Goal: Task Accomplishment & Management: Manage account settings

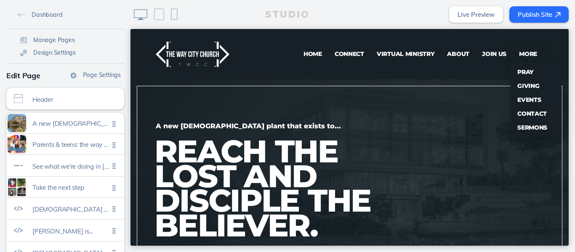
click at [522, 85] on span "Giving" at bounding box center [529, 86] width 22 height 8
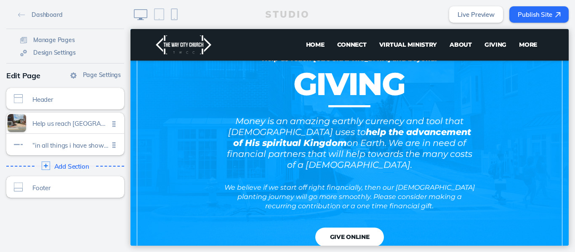
scroll to position [69, 0]
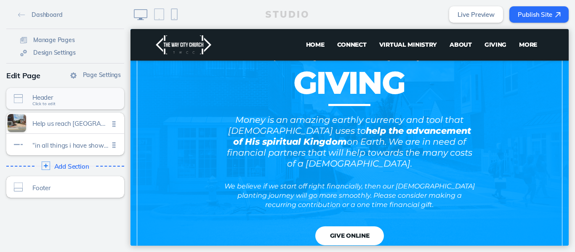
click at [75, 104] on div "Header Click to edit" at bounding box center [65, 98] width 118 height 21
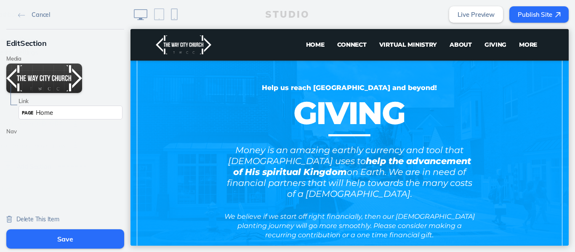
scroll to position [37, 0]
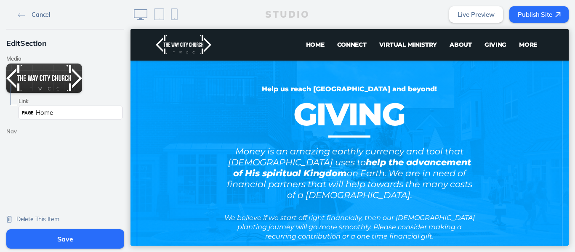
click at [21, 15] on img at bounding box center [21, 15] width 7 height 5
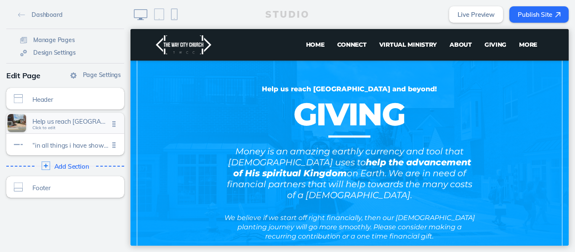
click at [54, 120] on span "Help us reach [GEOGRAPHIC_DATA] and beyond!" at bounding box center [70, 121] width 77 height 7
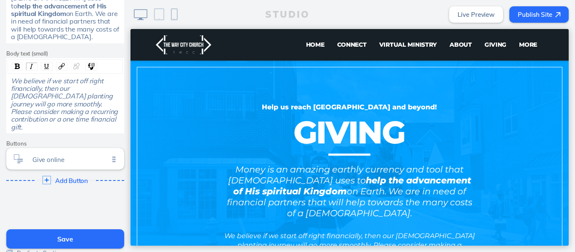
scroll to position [319, 0]
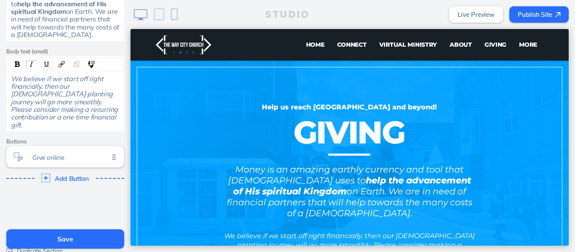
click at [47, 171] on div "Add Button Click to edit" at bounding box center [65, 178] width 124 height 15
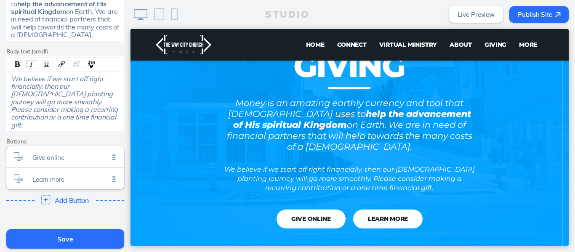
scroll to position [87, 0]
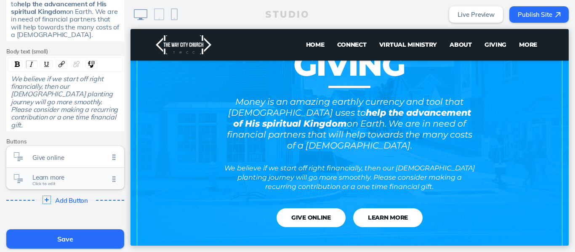
click at [57, 174] on span "Learn more" at bounding box center [70, 177] width 77 height 7
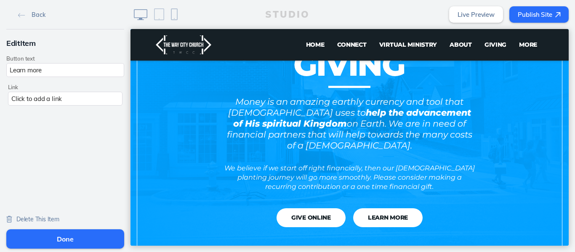
scroll to position [0, 0]
drag, startPoint x: 45, startPoint y: 69, endPoint x: 0, endPoint y: 75, distance: 45.4
click at [0, 75] on div "Edit Item Button text Learn more Link Click to add a link" at bounding box center [65, 71] width 131 height 84
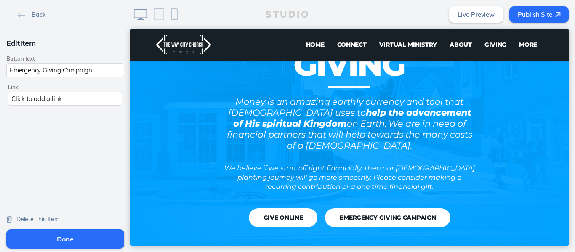
type input "Emergency Giving Campaign"
click at [67, 98] on div "Click to add a link" at bounding box center [65, 99] width 115 height 14
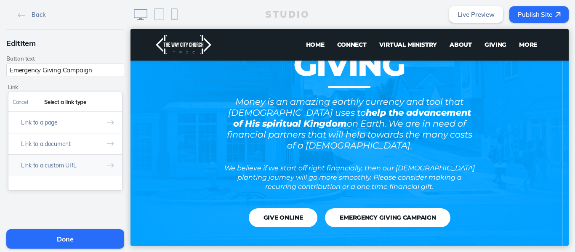
click at [54, 167] on button "Link to a custom URL" at bounding box center [65, 165] width 114 height 21
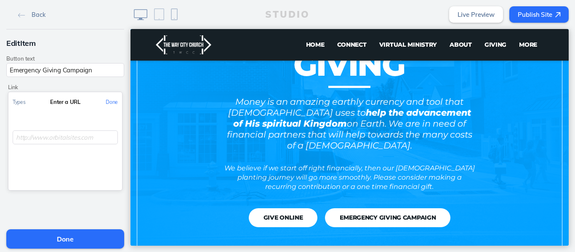
click at [68, 134] on input "text" at bounding box center [65, 138] width 105 height 14
paste input "[URL][DOMAIN_NAME]"
type input "[URL][DOMAIN_NAME]"
click at [109, 103] on button "Done" at bounding box center [112, 102] width 21 height 19
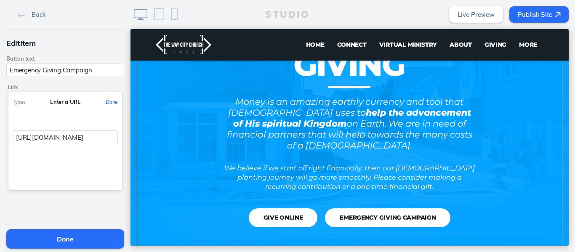
scroll to position [0, 0]
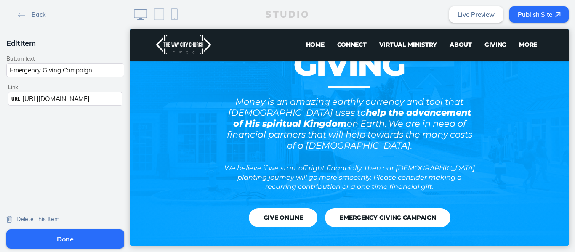
click at [64, 241] on button "Done" at bounding box center [65, 239] width 118 height 19
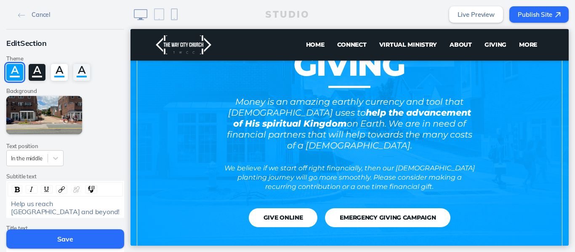
click at [64, 241] on button "Save" at bounding box center [65, 239] width 118 height 19
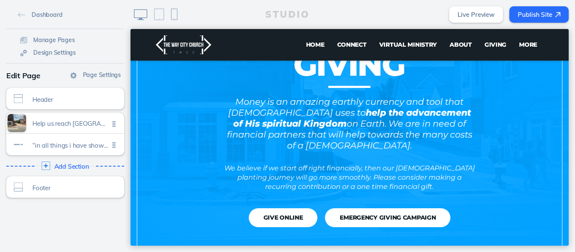
click at [532, 13] on button "Publish Site" at bounding box center [539, 14] width 59 height 16
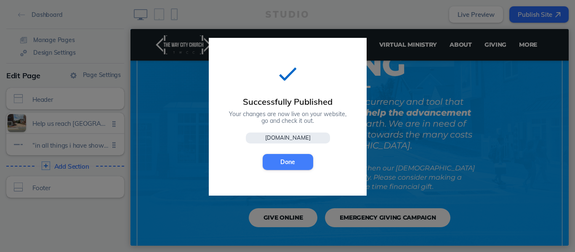
click at [289, 163] on button "Done" at bounding box center [288, 162] width 51 height 16
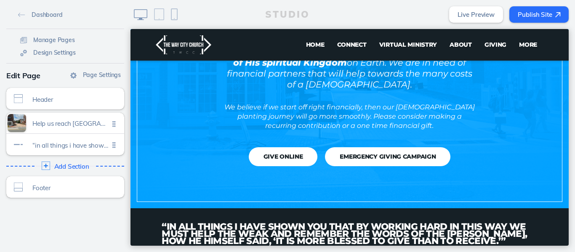
scroll to position [149, 0]
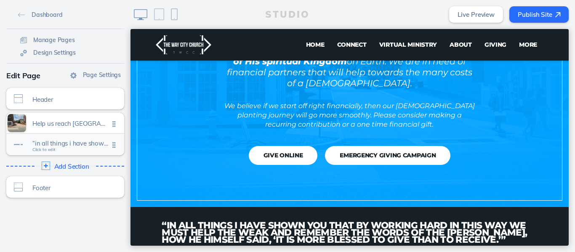
click at [49, 144] on span "“in all things i have shown you that by working hard in this way we must help t…" at bounding box center [70, 143] width 77 height 7
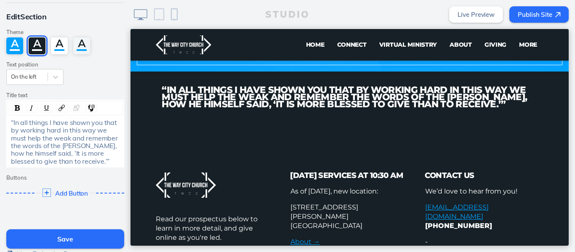
scroll to position [0, 0]
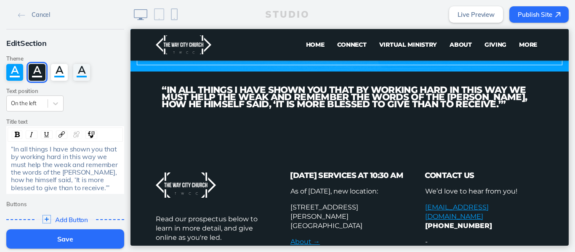
drag, startPoint x: 127, startPoint y: 141, endPoint x: 2, endPoint y: 54, distance: 152.2
click at [18, 15] on img at bounding box center [21, 15] width 7 height 5
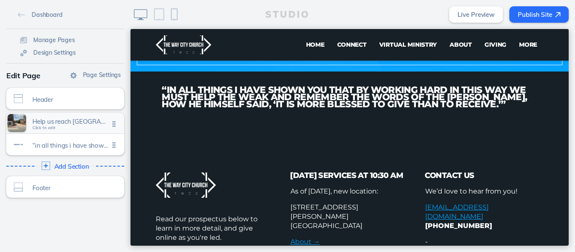
click at [77, 125] on span "Help us reach [GEOGRAPHIC_DATA] and beyond!" at bounding box center [70, 121] width 77 height 7
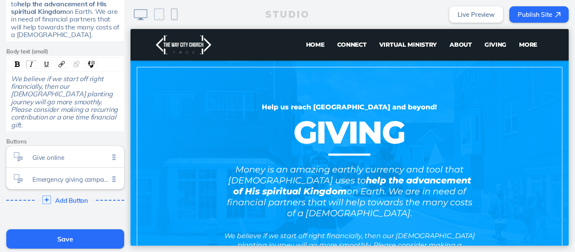
scroll to position [310, 0]
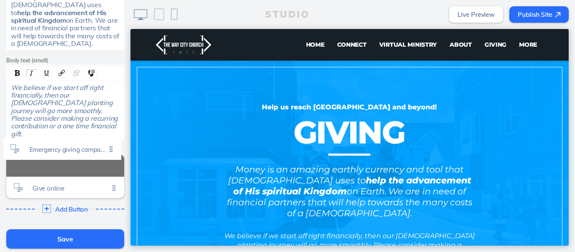
drag, startPoint x: 112, startPoint y: 173, endPoint x: 112, endPoint y: 150, distance: 22.7
click at [112, 155] on ul "Give online Click to edit Emergency giving campaign Click to edit" at bounding box center [65, 176] width 118 height 43
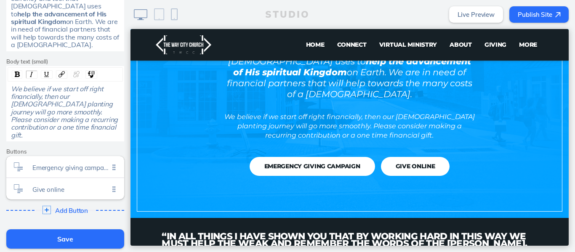
scroll to position [139, 0]
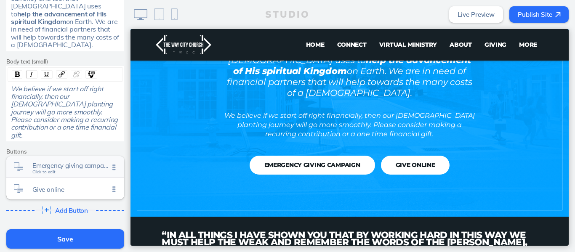
click at [57, 158] on div "Emergency giving campaign Click to edit" at bounding box center [65, 166] width 118 height 21
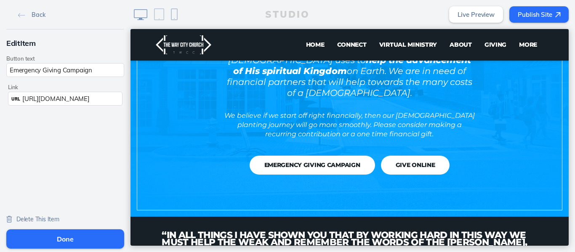
click at [7, 67] on input "Emergency Giving Campaign" at bounding box center [65, 70] width 118 height 14
click at [62, 239] on button "Done" at bounding box center [65, 239] width 118 height 19
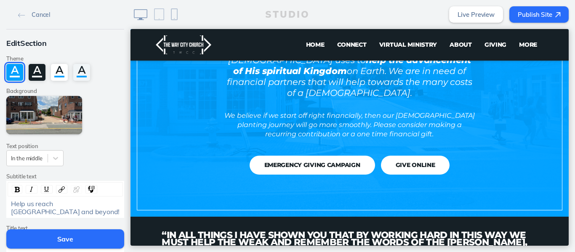
click at [86, 237] on button "Save" at bounding box center [65, 239] width 118 height 19
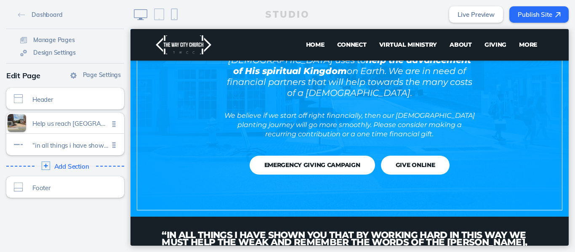
click at [534, 19] on button "Publish Site" at bounding box center [539, 14] width 59 height 16
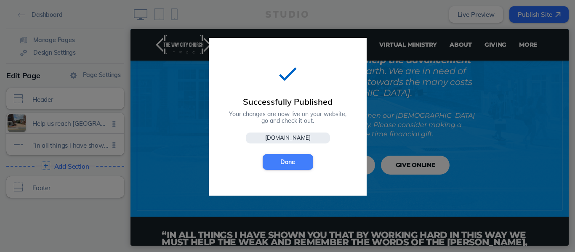
click at [289, 164] on button "Done" at bounding box center [288, 162] width 51 height 16
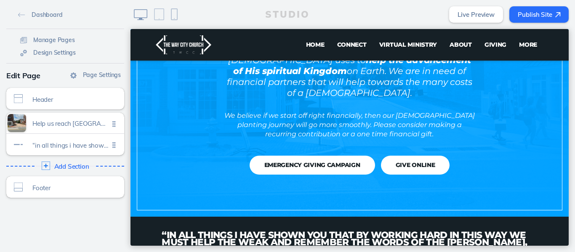
click at [531, 18] on button "Publish Site" at bounding box center [539, 14] width 59 height 16
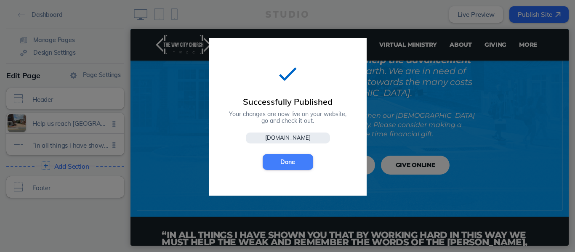
click at [291, 162] on button "Done" at bounding box center [288, 162] width 51 height 16
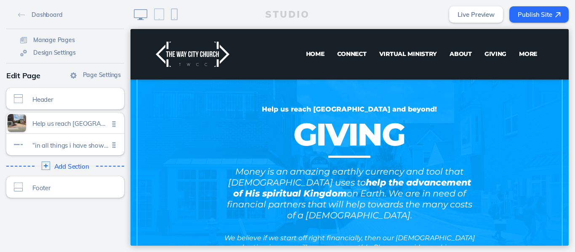
scroll to position [3, 0]
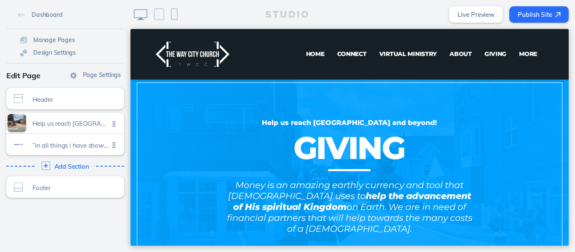
click at [312, 51] on span "Home" at bounding box center [315, 54] width 19 height 8
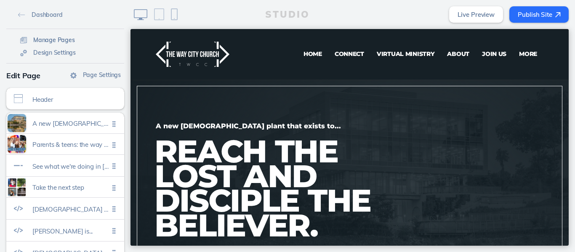
click at [53, 43] on span "Manage Pages" at bounding box center [54, 40] width 42 height 8
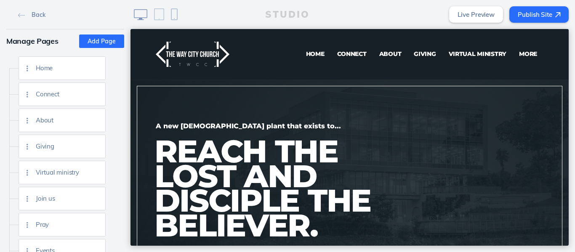
click at [533, 12] on button "Publish Site" at bounding box center [539, 14] width 59 height 16
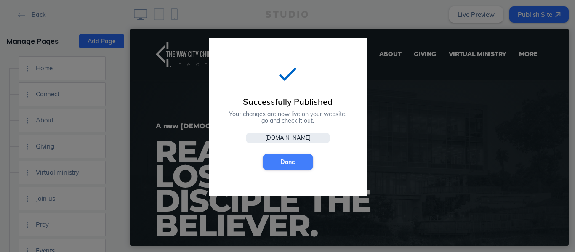
click at [281, 168] on button "Done" at bounding box center [288, 162] width 51 height 16
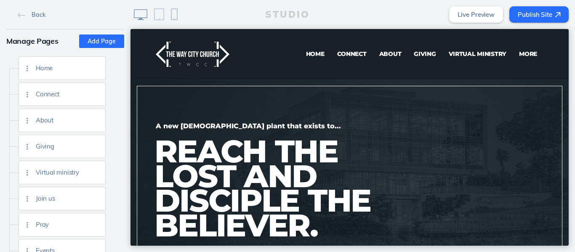
click at [524, 21] on button "Publish Site" at bounding box center [539, 14] width 59 height 16
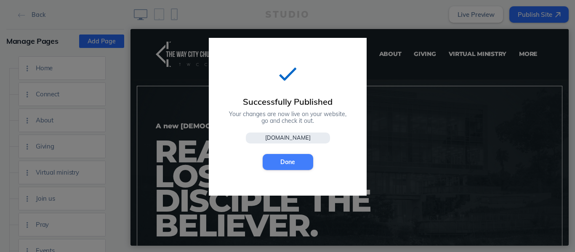
click at [283, 168] on button "Done" at bounding box center [288, 162] width 51 height 16
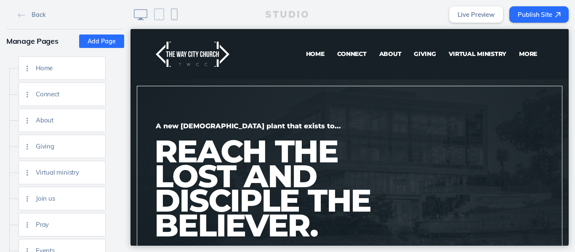
click at [361, 115] on div at bounding box center [350, 222] width 438 height 326
click at [22, 15] on img at bounding box center [21, 15] width 7 height 5
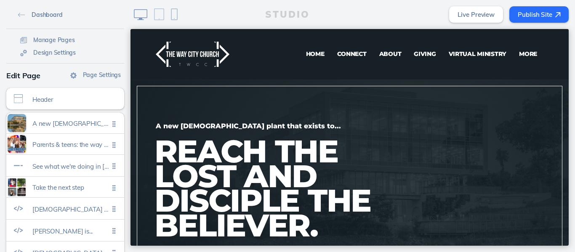
click at [21, 9] on link "Dashboard" at bounding box center [40, 14] width 51 height 13
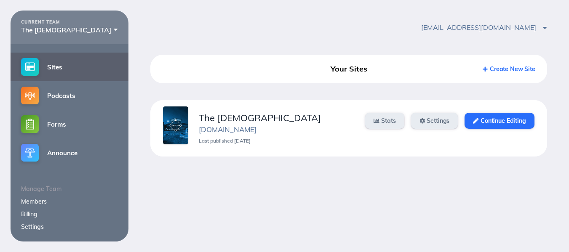
click at [407, 22] on div "jelkins23@hotmail.com Account Settings Sign Out" at bounding box center [348, 28] width 441 height 34
click at [494, 116] on link "Continue Editing" at bounding box center [499, 121] width 69 height 16
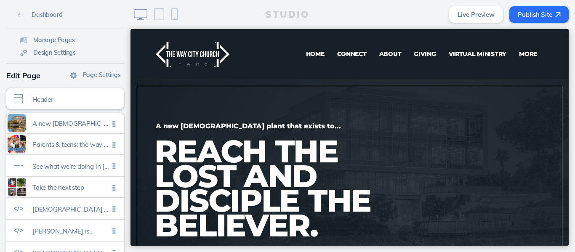
click at [419, 59] on link "Giving" at bounding box center [425, 53] width 35 height 17
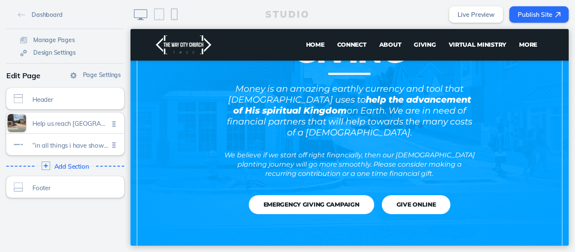
scroll to position [97, 0]
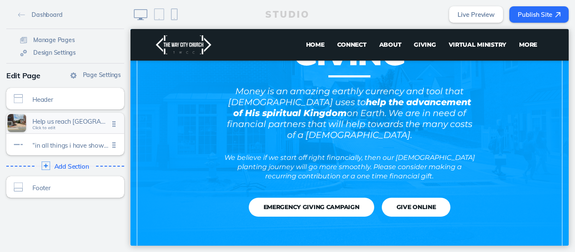
click at [63, 128] on div "Help us reach [GEOGRAPHIC_DATA] and beyond! Click to edit" at bounding box center [65, 123] width 118 height 21
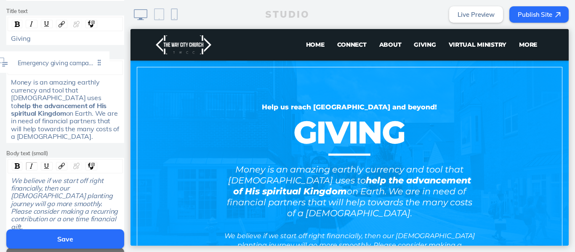
scroll to position [208, 0]
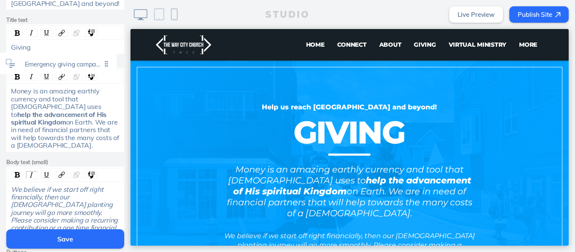
drag, startPoint x: 112, startPoint y: 155, endPoint x: 107, endPoint y: 64, distance: 91.1
click at [107, 64] on div "Edit Section Theme A A A A Background Edit Media Text position In the middle Su…" at bounding box center [65, 74] width 131 height 506
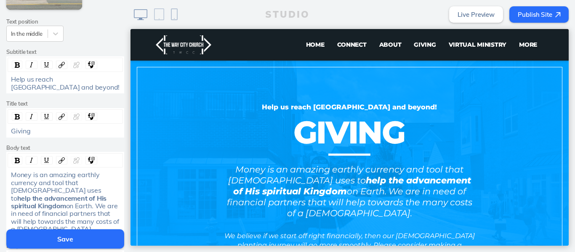
scroll to position [369, 0]
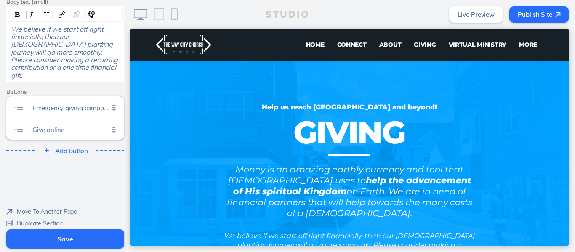
click at [69, 240] on button "Save" at bounding box center [65, 239] width 118 height 19
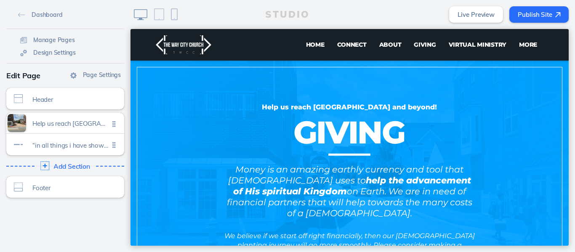
click at [40, 165] on img at bounding box center [44, 166] width 9 height 9
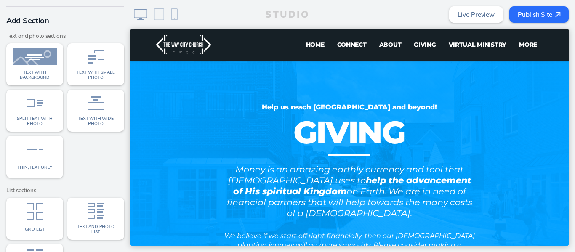
scroll to position [21, 0]
click at [27, 155] on img at bounding box center [35, 151] width 17 height 17
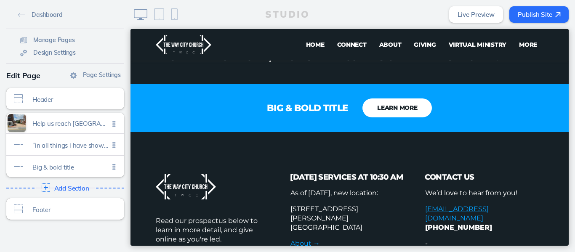
scroll to position [344, 0]
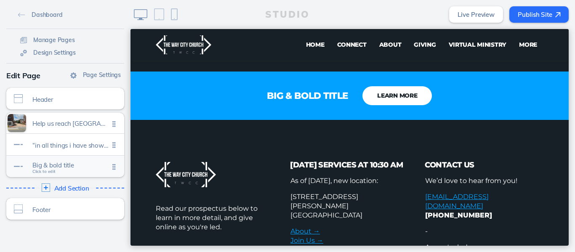
click at [52, 163] on span "Big & bold title" at bounding box center [70, 165] width 77 height 7
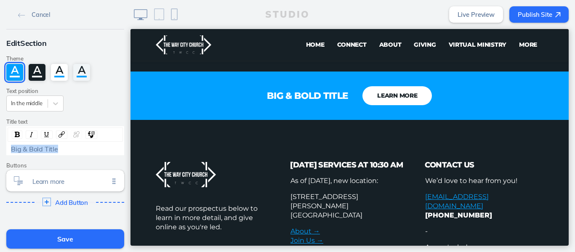
drag, startPoint x: 56, startPoint y: 150, endPoint x: 0, endPoint y: 148, distance: 56.5
click at [0, 148] on div "Edit Section Theme A A A A Text position In the middle Title text Big & Bold Ti…" at bounding box center [65, 123] width 131 height 189
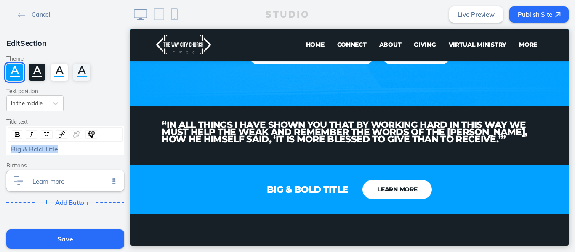
scroll to position [254, 0]
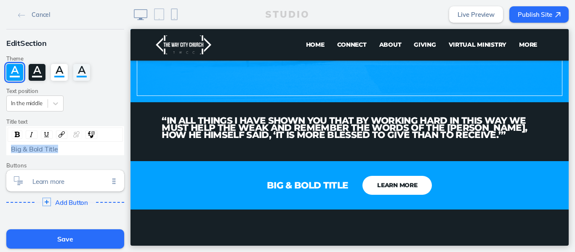
click at [57, 149] on div "Big & Bold Title" at bounding box center [65, 149] width 109 height 8
drag, startPoint x: 57, startPoint y: 149, endPoint x: 8, endPoint y: 156, distance: 49.0
click at [8, 156] on div "Edit Section Theme A A A A Text position In the middle Title text Big & Bold Ti…" at bounding box center [65, 123] width 131 height 189
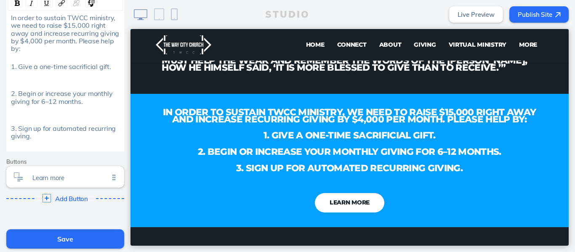
scroll to position [131, 0]
click at [54, 176] on span "Learn more" at bounding box center [70, 176] width 77 height 7
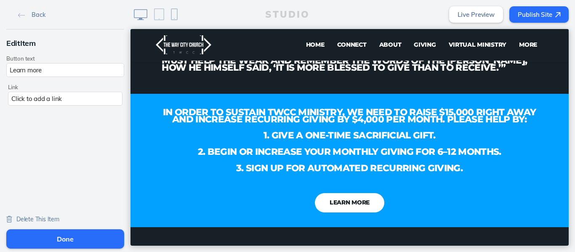
scroll to position [0, 0]
drag, startPoint x: 42, startPoint y: 69, endPoint x: 0, endPoint y: 76, distance: 42.4
click at [0, 76] on div "Edit Item Button text Learn more Link Click to add a link" at bounding box center [65, 71] width 131 height 84
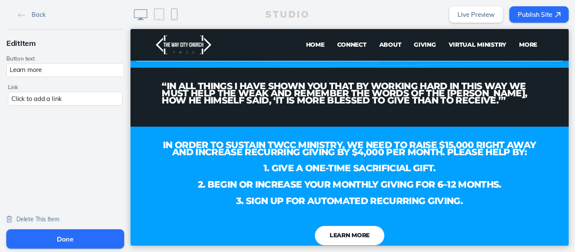
scroll to position [291, 0]
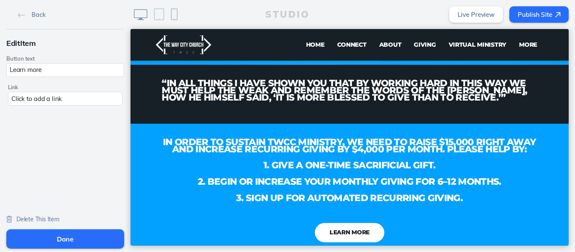
click at [56, 217] on span "Delete This Item" at bounding box center [37, 220] width 43 height 8
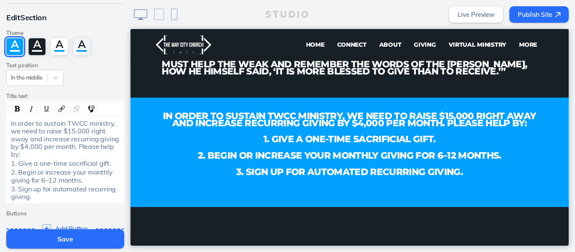
scroll to position [120, 0]
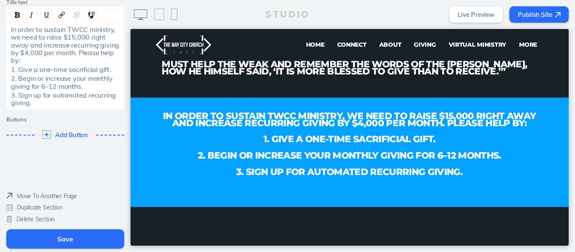
click at [35, 217] on span "Delete Section" at bounding box center [35, 220] width 38 height 8
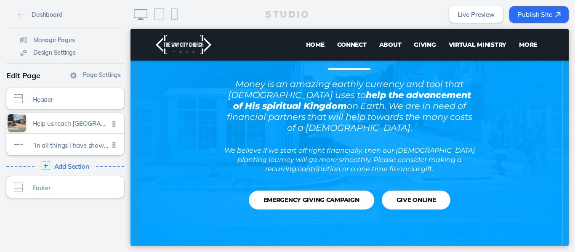
scroll to position [110, 0]
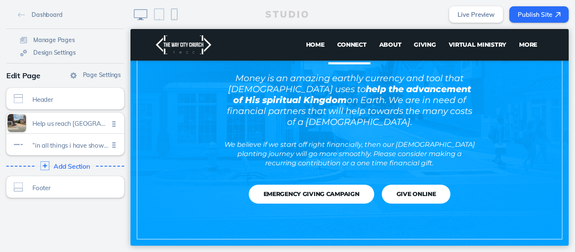
click at [42, 163] on img at bounding box center [44, 166] width 9 height 9
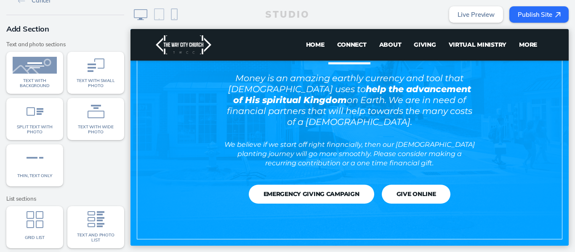
scroll to position [12, 0]
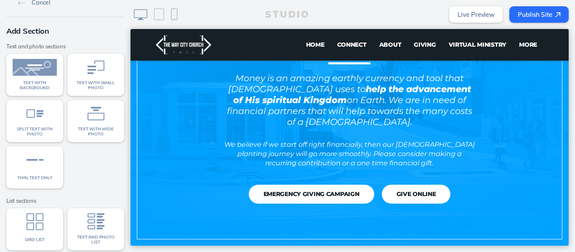
drag, startPoint x: 135, startPoint y: 133, endPoint x: 139, endPoint y: 111, distance: 22.6
click at [139, 111] on div at bounding box center [350, 113] width 438 height 289
click at [113, 28] on div "Add Section" at bounding box center [65, 29] width 118 height 13
click at [18, 3] on img at bounding box center [21, 3] width 7 height 5
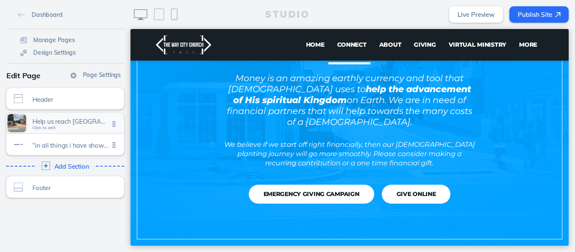
click at [64, 118] on div "Help us reach woodbridge and beyond! Click to edit" at bounding box center [65, 123] width 118 height 21
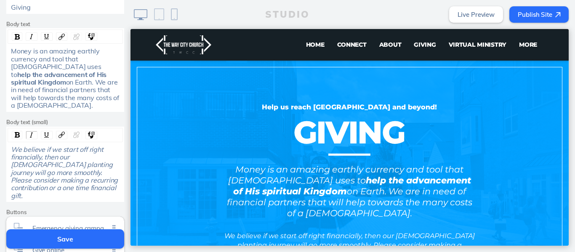
scroll to position [275, 0]
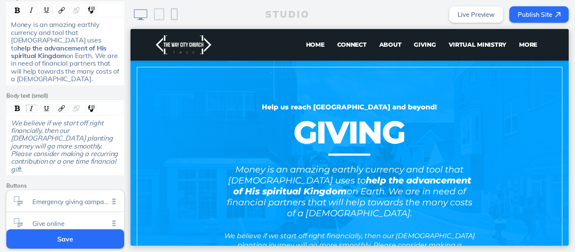
click at [56, 152] on div "We believe if we start off right financially, then our [DEMOGRAPHIC_DATA] plant…" at bounding box center [65, 146] width 109 height 54
drag, startPoint x: 24, startPoint y: 155, endPoint x: 19, endPoint y: 152, distance: 6.4
click at [19, 152] on div "We believe if we start off right financially, then our [DEMOGRAPHIC_DATA] plant…" at bounding box center [65, 146] width 109 height 54
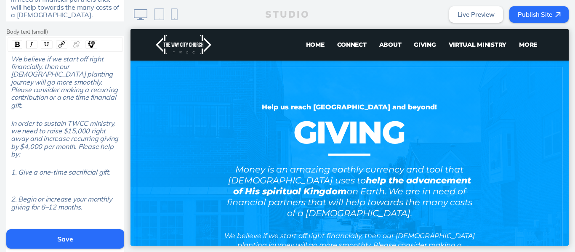
scroll to position [361, 0]
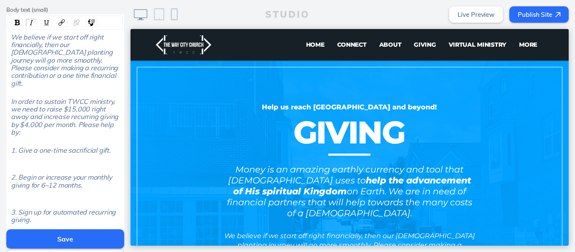
click at [52, 183] on div "We believe if we start off right financially, then our church planting journey …" at bounding box center [65, 133] width 115 height 200
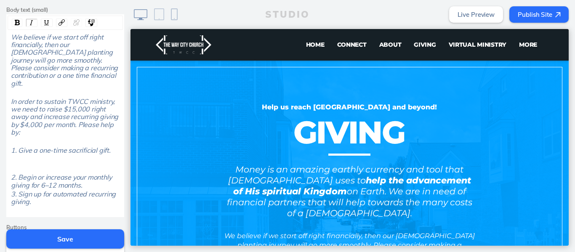
click at [31, 165] on div "rdw-editor" at bounding box center [65, 169] width 109 height 8
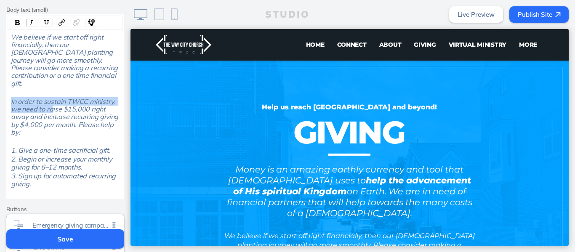
drag, startPoint x: 8, startPoint y: 86, endPoint x: 50, endPoint y: 91, distance: 42.4
click at [50, 97] on span "In order to sustain TWCC ministry, we need to raise $15,000 right away and incr…" at bounding box center [65, 117] width 109 height 40
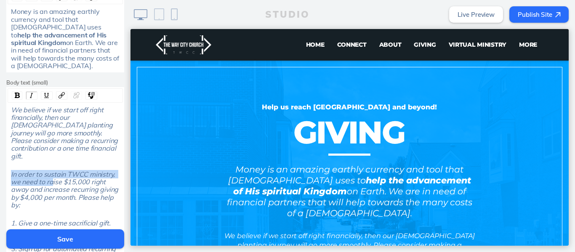
scroll to position [283, 0]
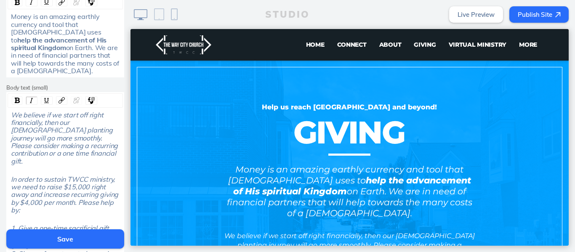
click at [32, 146] on div "We believe if we start off right financially, then our [DEMOGRAPHIC_DATA] plant…" at bounding box center [65, 138] width 109 height 54
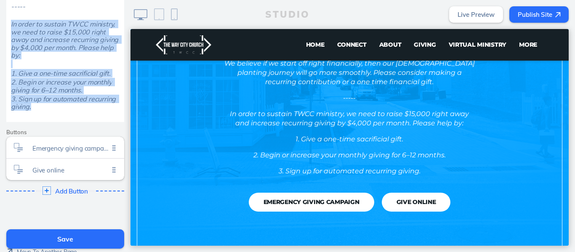
scroll to position [497, 0]
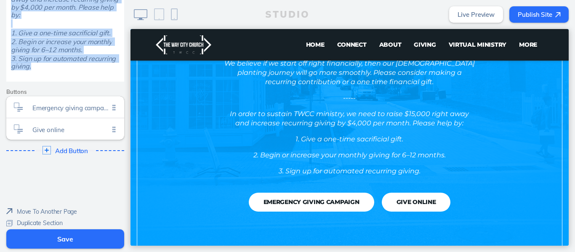
drag, startPoint x: 8, startPoint y: 180, endPoint x: 70, endPoint y: 55, distance: 139.6
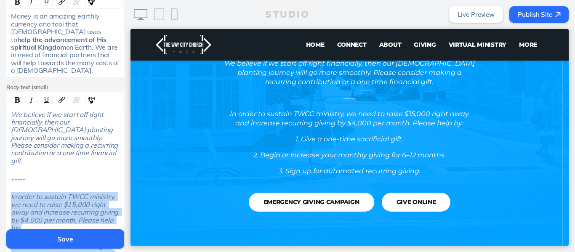
scroll to position [299, 0]
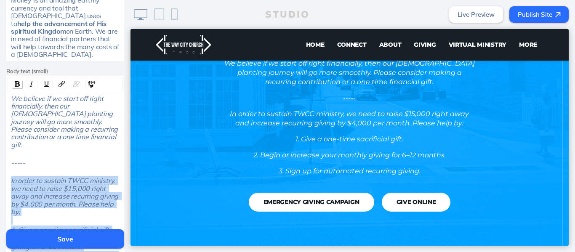
click at [18, 80] on div "rdw-inline-control" at bounding box center [17, 84] width 11 height 8
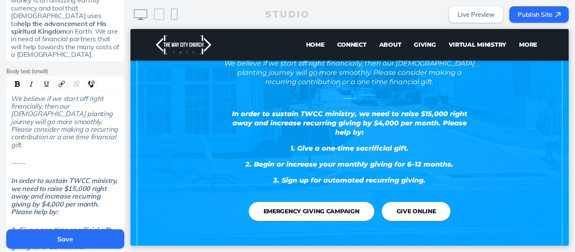
click at [88, 159] on div "-----" at bounding box center [65, 163] width 109 height 8
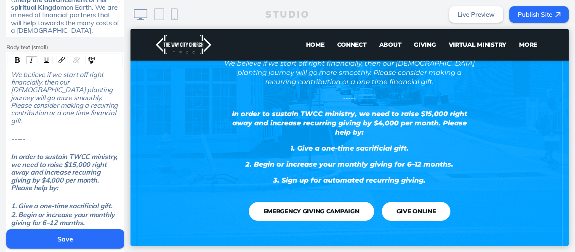
scroll to position [357, 0]
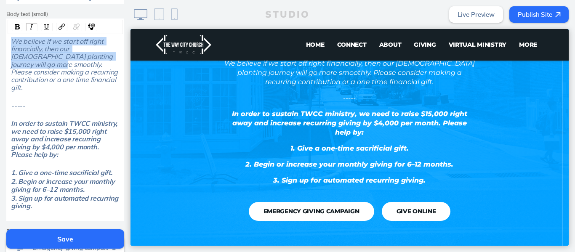
drag, startPoint x: 10, startPoint y: 32, endPoint x: 104, endPoint y: 46, distance: 95.1
click at [104, 46] on div "We believe if we start off right financially, then our [DEMOGRAPHIC_DATA] plant…" at bounding box center [65, 64] width 109 height 54
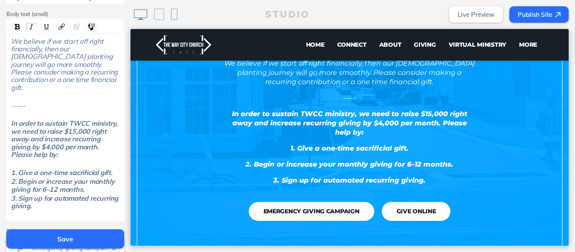
click at [28, 72] on div "We believe if we start off right financially, then our [DEMOGRAPHIC_DATA] plant…" at bounding box center [65, 64] width 109 height 54
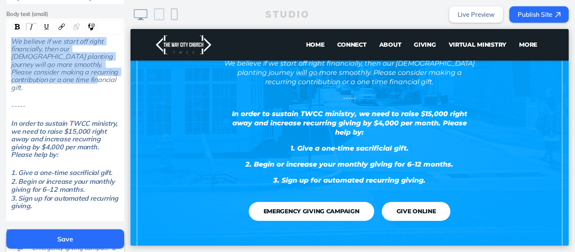
drag, startPoint x: 28, startPoint y: 72, endPoint x: 0, endPoint y: 30, distance: 50.5
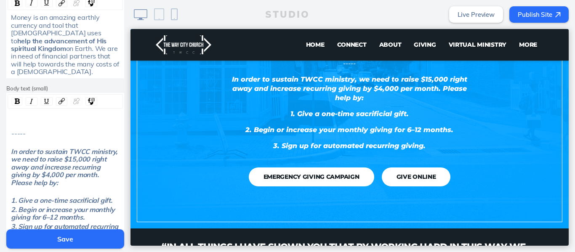
scroll to position [286, 0]
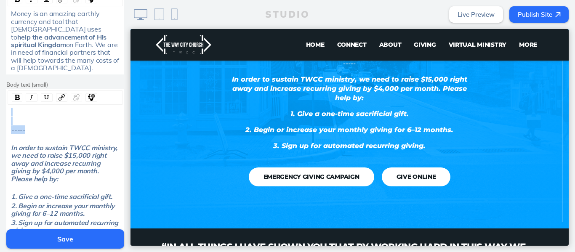
drag, startPoint x: 37, startPoint y: 127, endPoint x: 3, endPoint y: 98, distance: 45.7
click at [3, 98] on div "Edit Section Theme A A A A Background Edit Media Text position In the middle Su…" at bounding box center [65, 37] width 131 height 588
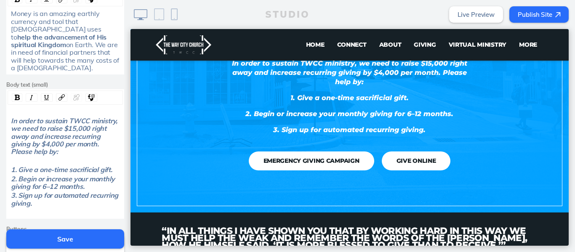
click at [8, 117] on div "In order to sustain TWCC ministry, we need to raise $15,000 right away and incr…" at bounding box center [65, 136] width 115 height 39
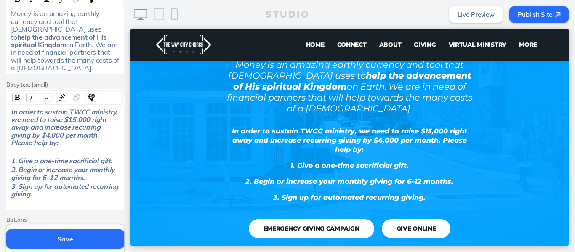
scroll to position [136, 0]
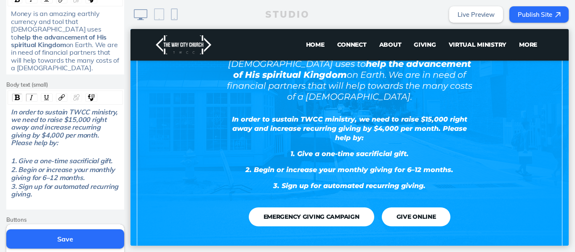
click at [11, 134] on span "In order to sustain TWCC ministry, we need to raise $15,000 right away and incr…" at bounding box center [65, 128] width 108 height 40
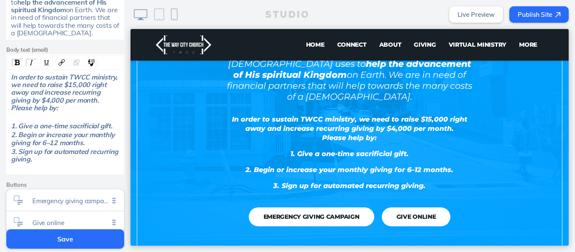
scroll to position [318, 0]
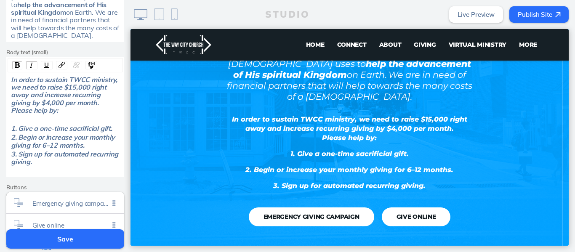
click at [39, 155] on div "3. Sign up for automated recurring giving." at bounding box center [65, 158] width 109 height 16
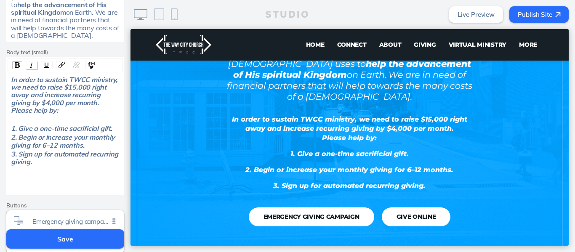
click at [28, 62] on img "rdw-inline-control" at bounding box center [31, 65] width 7 height 7
click at [16, 62] on img "rdw-inline-control" at bounding box center [17, 64] width 5 height 5
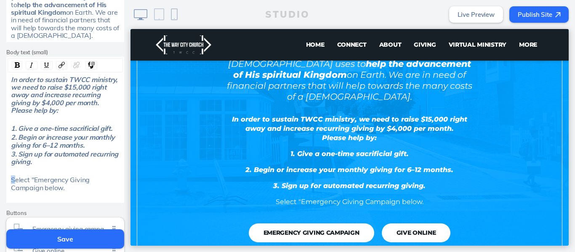
click at [10, 176] on div "Select "Emergency Giving Campaign below." at bounding box center [65, 184] width 115 height 16
click at [30, 176] on span "Select "Emergency Giving Campaign below." at bounding box center [51, 184] width 80 height 16
click at [28, 176] on span "Select "Emergency Giving Campaign below." at bounding box center [51, 184] width 80 height 16
drag, startPoint x: 26, startPoint y: 171, endPoint x: 115, endPoint y: 174, distance: 88.9
click at [88, 176] on span "Select Emergency Giving Campaign below." at bounding box center [49, 184] width 77 height 16
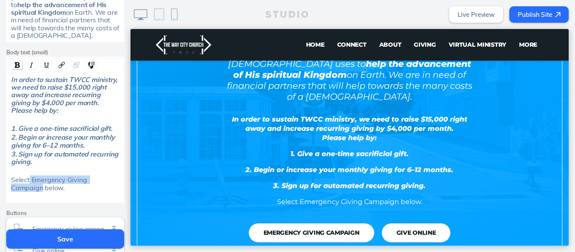
click at [15, 62] on img "rdw-inline-control" at bounding box center [17, 64] width 5 height 5
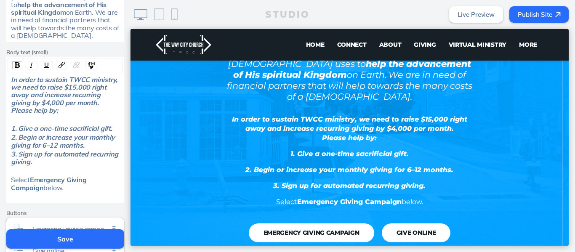
click at [68, 182] on div "Select Emergency Giving Campaign below." at bounding box center [65, 184] width 109 height 16
drag, startPoint x: 28, startPoint y: 172, endPoint x: 41, endPoint y: 182, distance: 16.3
click at [41, 182] on div "Select Emergency Giving Campaign below." at bounding box center [65, 184] width 109 height 16
click at [15, 62] on img "rdw-inline-control" at bounding box center [17, 64] width 5 height 5
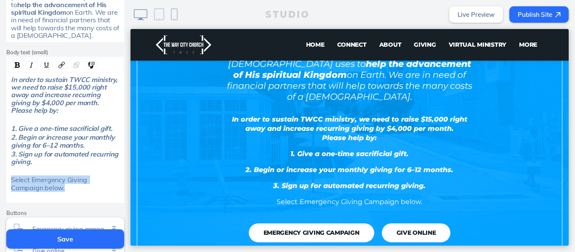
drag, startPoint x: 32, startPoint y: 182, endPoint x: 8, endPoint y: 173, distance: 25.1
click at [11, 176] on div "Select Emergency Giving Campaign below." at bounding box center [65, 184] width 109 height 16
click at [29, 62] on img "rdw-inline-control" at bounding box center [31, 65] width 7 height 7
click at [65, 156] on div "3. Sign up for automated recurring giving." at bounding box center [65, 158] width 109 height 16
click at [81, 238] on button "Save" at bounding box center [65, 239] width 118 height 19
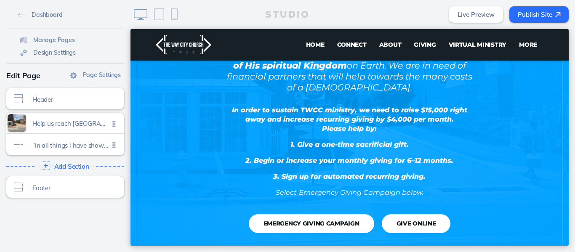
scroll to position [142, 0]
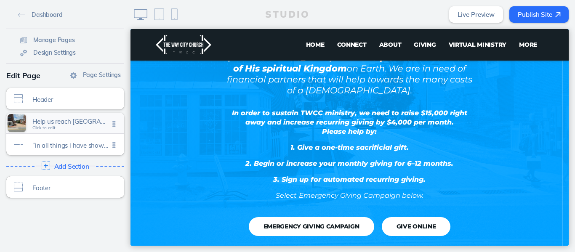
click at [77, 129] on div "Help us reach woodbridge and beyond! Click to edit" at bounding box center [65, 123] width 118 height 21
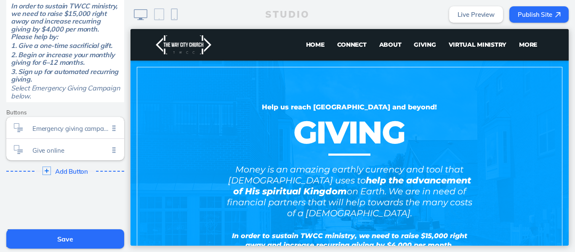
scroll to position [362, 0]
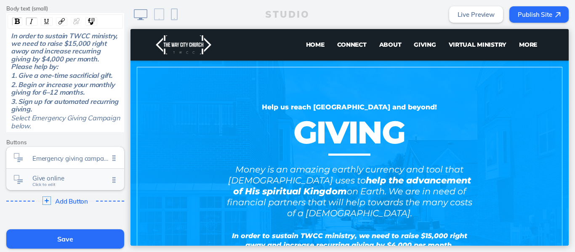
click at [56, 175] on span "Give online" at bounding box center [70, 178] width 77 height 7
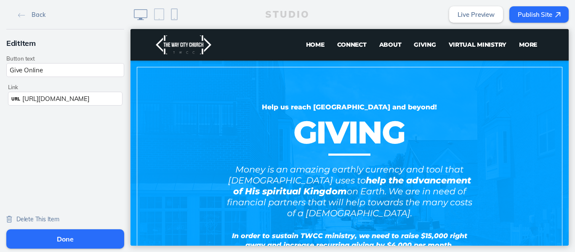
click at [7, 69] on input "Give Online" at bounding box center [65, 70] width 118 height 14
click at [40, 72] on input "General Give Online" at bounding box center [65, 70] width 118 height 14
type input "General Giving Online"
click at [62, 236] on button "Done" at bounding box center [65, 239] width 118 height 19
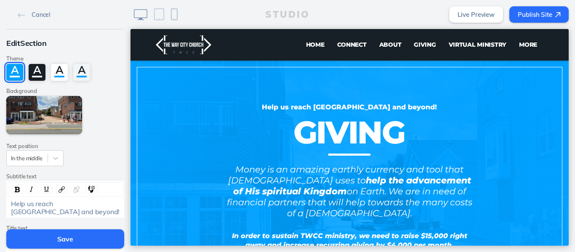
click at [66, 239] on button "Save" at bounding box center [65, 239] width 118 height 19
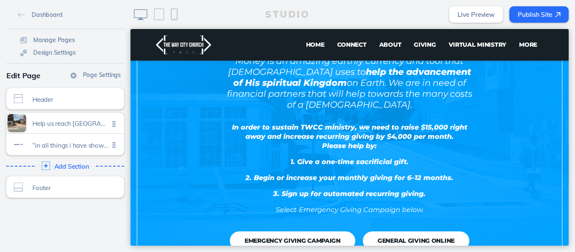
scroll to position [129, 0]
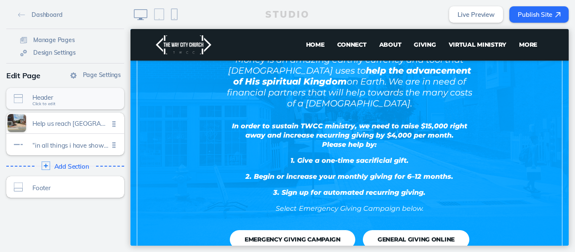
click at [51, 101] on span "Header" at bounding box center [70, 97] width 77 height 7
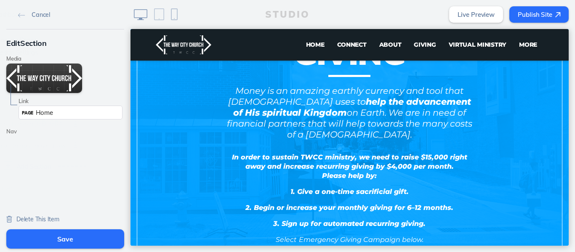
scroll to position [97, 0]
click at [18, 14] on img at bounding box center [21, 15] width 7 height 5
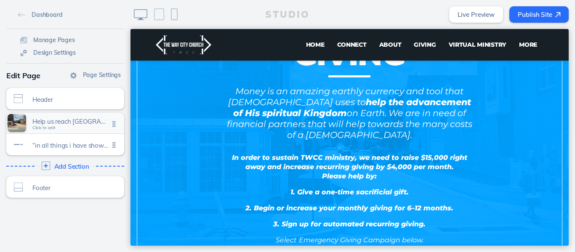
click at [51, 126] on span "Click to edit" at bounding box center [43, 128] width 23 height 5
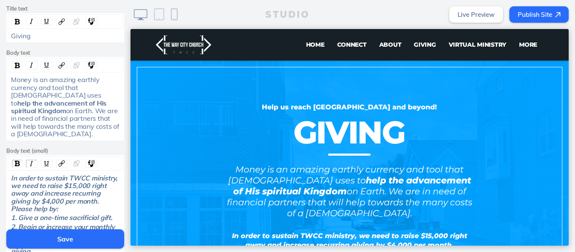
scroll to position [240, 0]
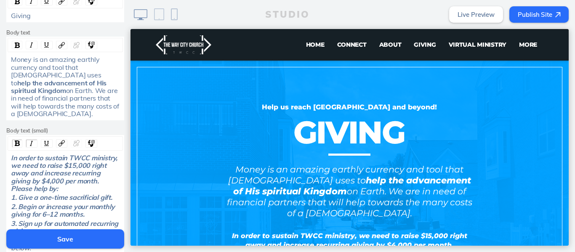
click at [40, 107] on div "Money is an amazing earthly currency and tool that God uses to help the advance…" at bounding box center [65, 87] width 109 height 62
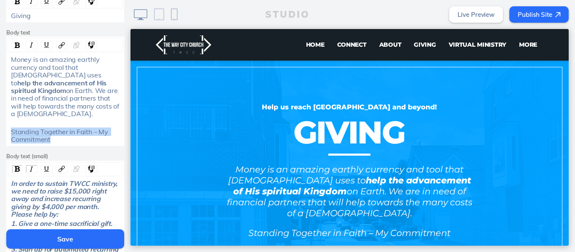
drag, startPoint x: 48, startPoint y: 130, endPoint x: 0, endPoint y: 123, distance: 48.4
click at [0, 123] on div "Edit Section Theme A A A A Background Edit Media Text position In the middle Su…" at bounding box center [65, 77] width 131 height 576
click at [15, 43] on img "rdw-inline-control" at bounding box center [17, 45] width 5 height 5
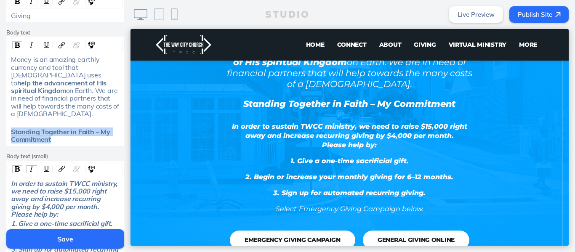
scroll to position [147, 0]
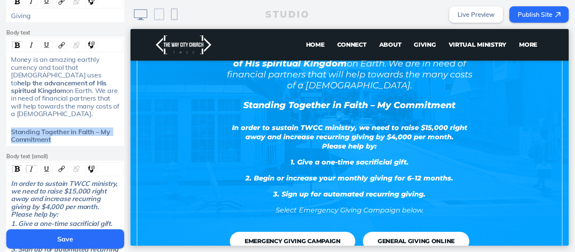
drag, startPoint x: 565, startPoint y: 71, endPoint x: 705, endPoint y: 139, distance: 155.6
click at [8, 180] on div "In order to sustain TWCC ministry, we need to raise $15,000 right away and incr…" at bounding box center [65, 199] width 115 height 39
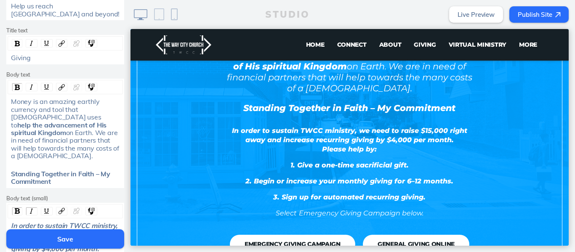
scroll to position [146, 0]
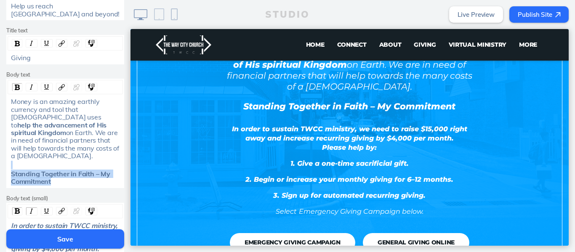
drag, startPoint x: 55, startPoint y: 174, endPoint x: 0, endPoint y: 154, distance: 58.6
click at [0, 154] on div "Edit Section Theme A A A A Background Edit Media Text position In the middle Su…" at bounding box center [65, 120] width 131 height 576
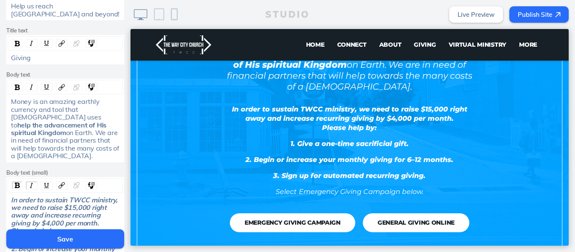
click at [69, 234] on button "Save" at bounding box center [65, 239] width 118 height 19
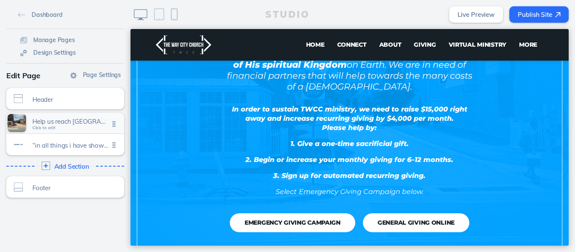
click at [66, 126] on span "Help us reach woodbridge and beyond! Click to edit" at bounding box center [70, 123] width 77 height 7
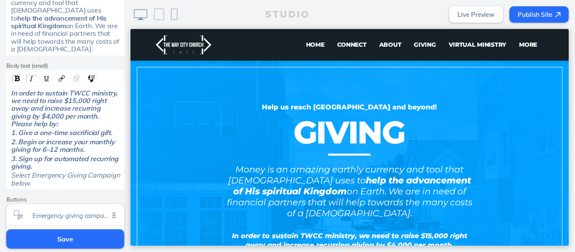
scroll to position [319, 0]
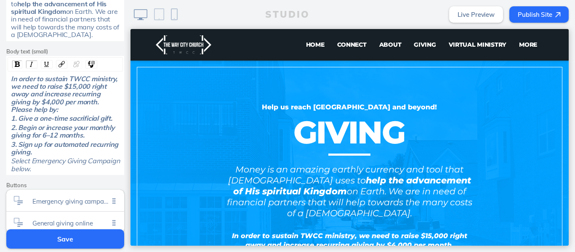
click at [11, 114] on span "1. Give a one-time sacrificial gift." at bounding box center [62, 118] width 102 height 8
click at [11, 123] on span "2. Begin or increase your monthly giving for 6–12 months." at bounding box center [63, 131] width 105 height 16
click at [8, 139] on div "3. Sign up for automated recurring giving." at bounding box center [65, 147] width 115 height 16
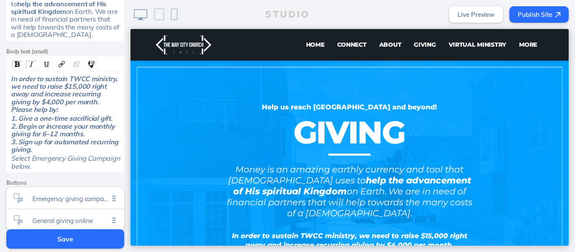
click at [11, 154] on span "Select" at bounding box center [20, 158] width 19 height 8
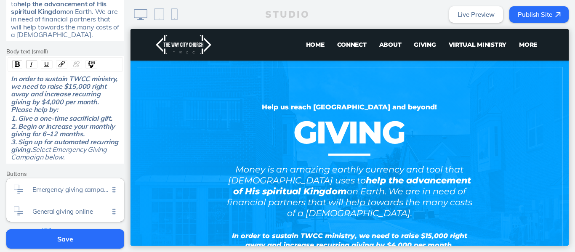
click at [59, 237] on button "Save" at bounding box center [65, 239] width 118 height 19
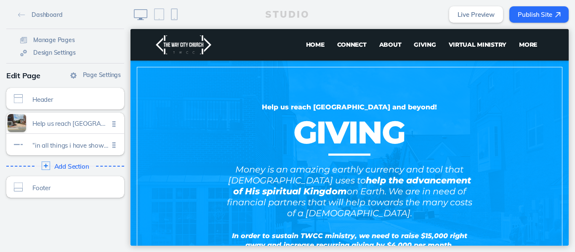
click at [536, 17] on button "Publish Site" at bounding box center [539, 14] width 59 height 16
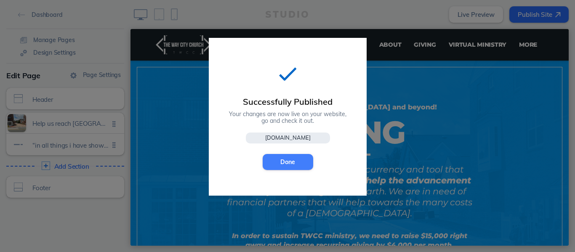
click at [289, 158] on button "Done" at bounding box center [288, 162] width 51 height 16
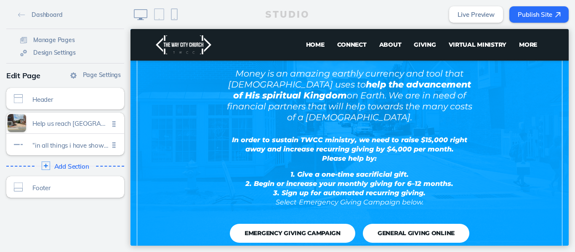
scroll to position [116, 0]
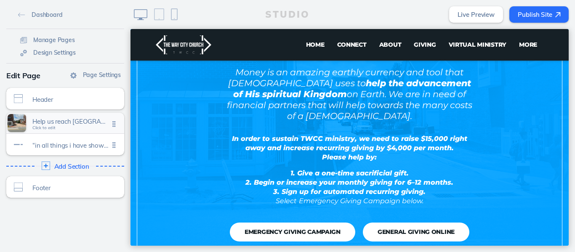
click at [52, 127] on span "Click to edit" at bounding box center [43, 128] width 23 height 5
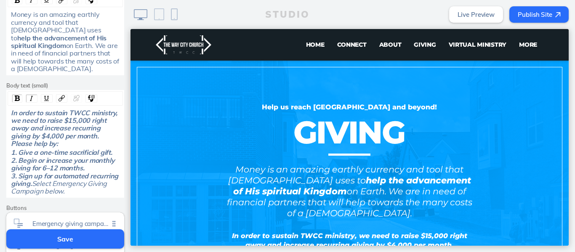
scroll to position [321, 0]
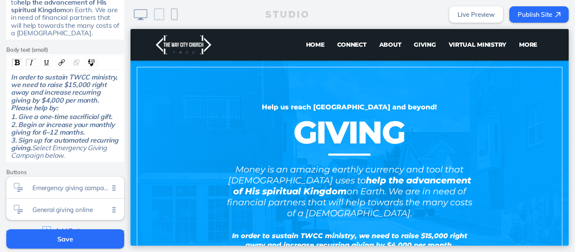
drag, startPoint x: 126, startPoint y: 54, endPoint x: 11, endPoint y: 139, distance: 143.7
click at [41, 140] on div "1. Give a one-time sacrificial gift. 2. Begin or increase your monthly giving f…" at bounding box center [65, 136] width 109 height 46
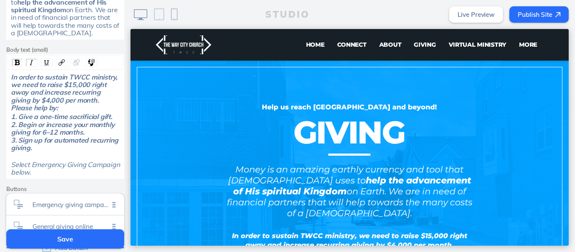
click at [62, 233] on button "Save" at bounding box center [65, 239] width 118 height 19
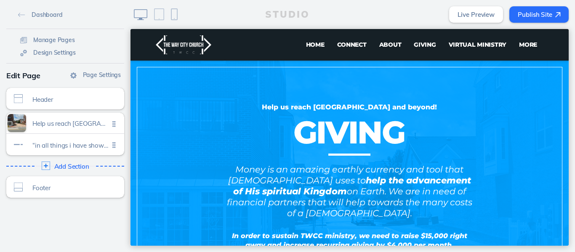
click at [541, 10] on button "Publish Site" at bounding box center [539, 14] width 59 height 16
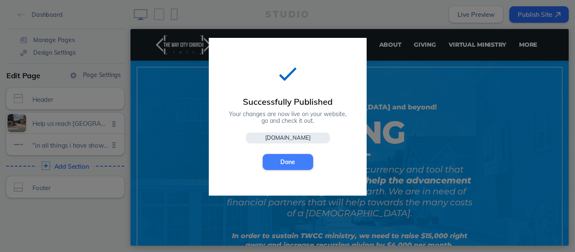
click at [308, 161] on button "Done" at bounding box center [288, 162] width 51 height 16
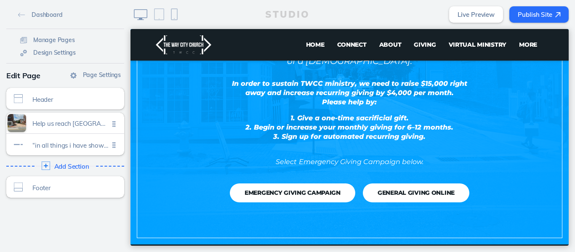
scroll to position [174, 0]
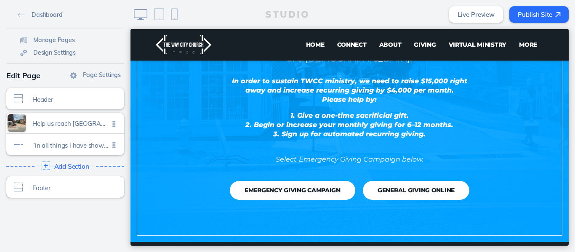
click at [542, 14] on button "Publish Site" at bounding box center [539, 14] width 59 height 16
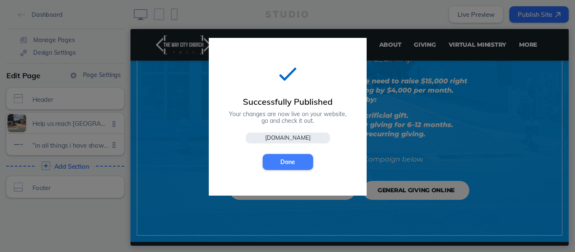
click at [291, 162] on button "Done" at bounding box center [288, 162] width 51 height 16
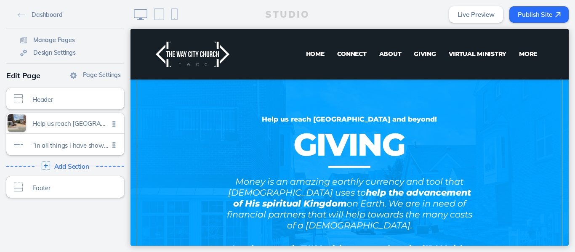
scroll to position [0, 0]
